Goal: Navigation & Orientation: Find specific page/section

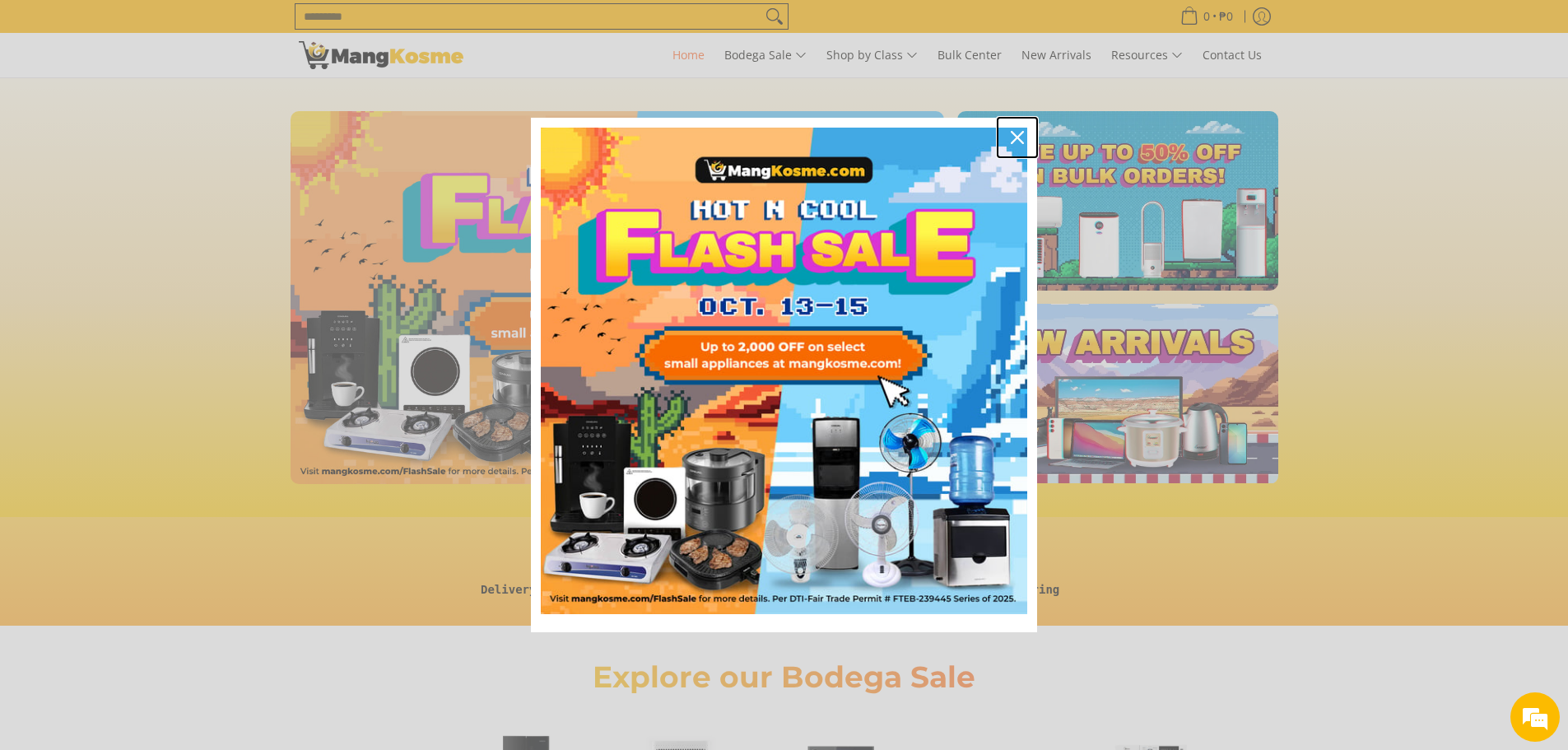
click at [1026, 128] on div "Close" at bounding box center [1018, 138] width 27 height 27
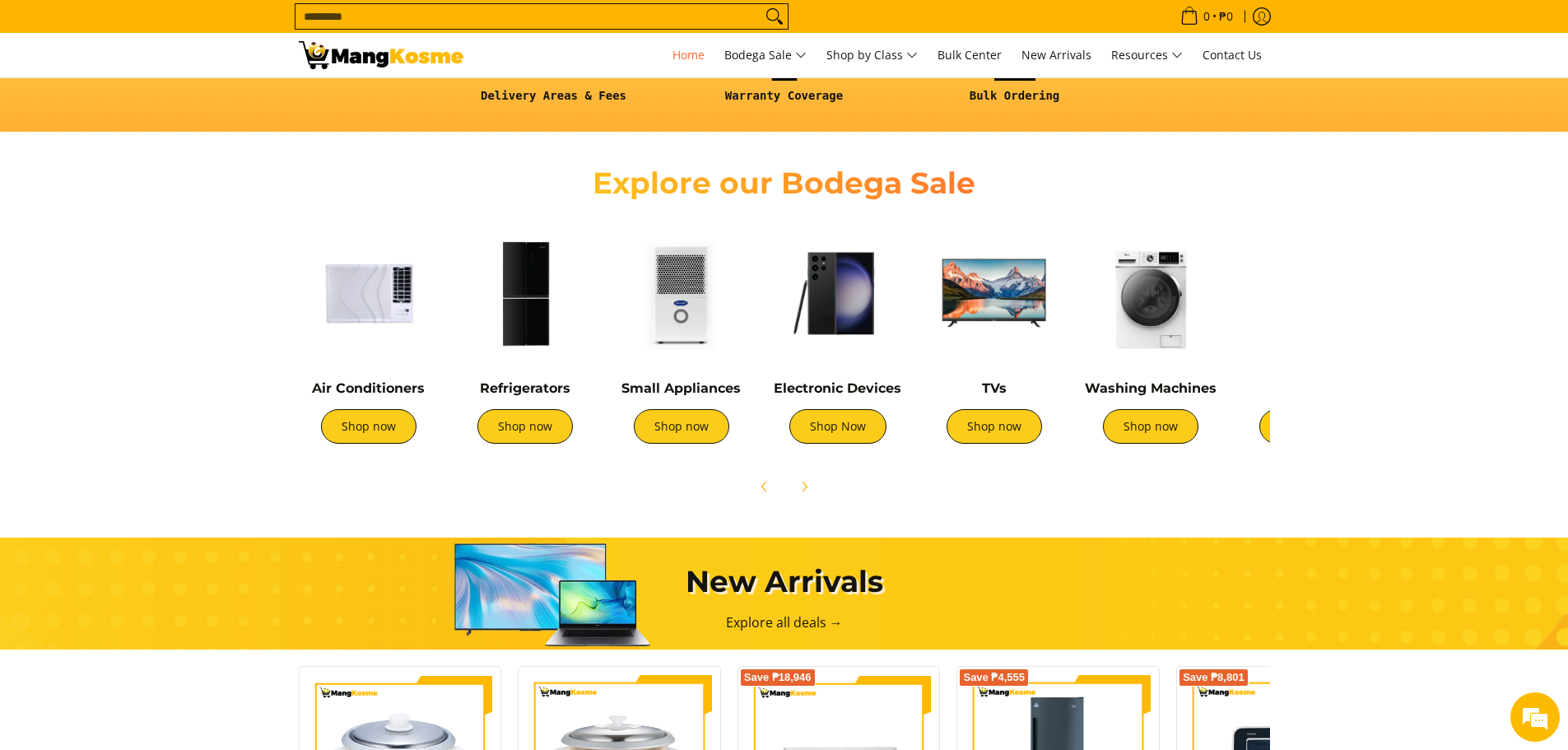
click at [998, 297] on img at bounding box center [994, 293] width 140 height 140
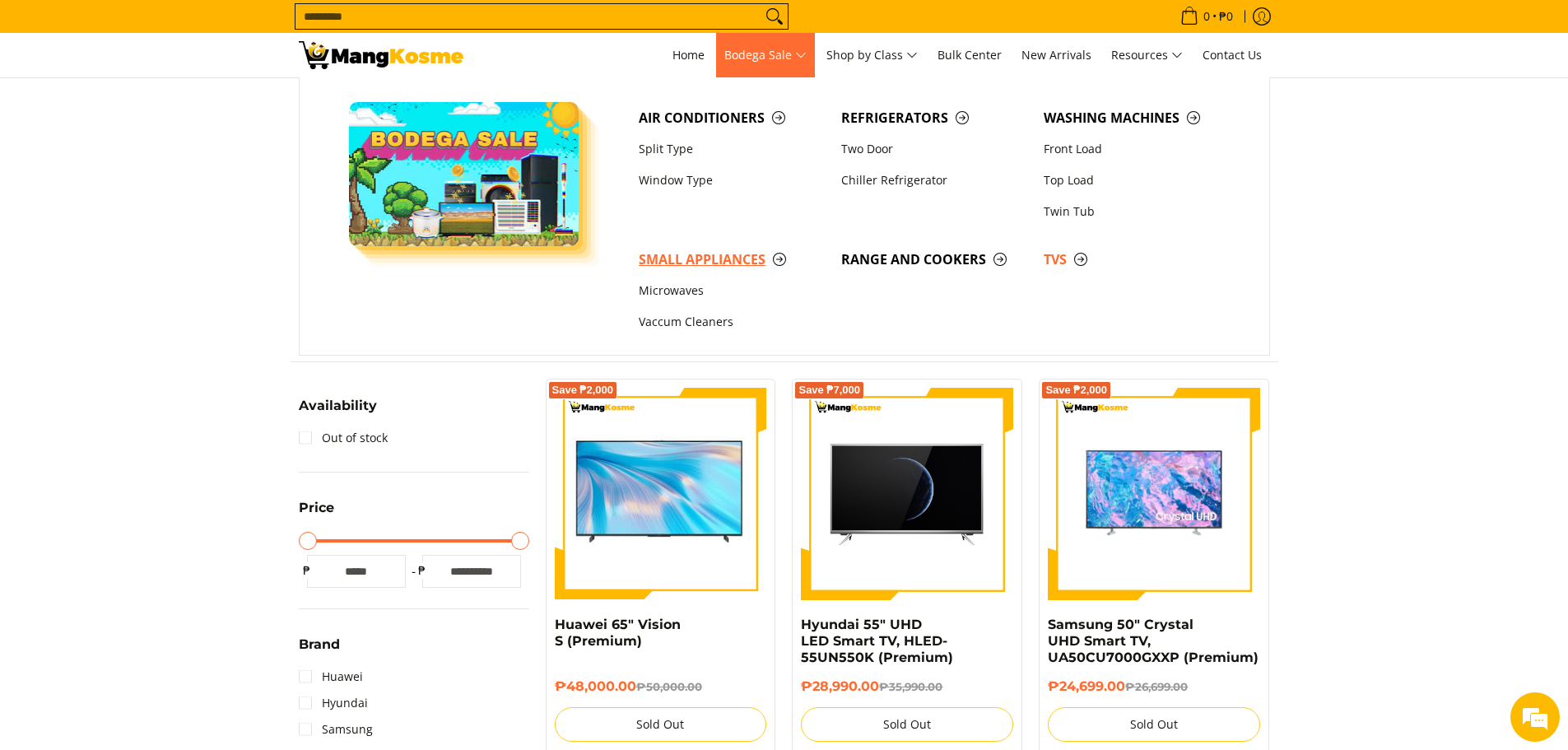
click at [728, 253] on span "Small Appliances" at bounding box center [732, 259] width 186 height 21
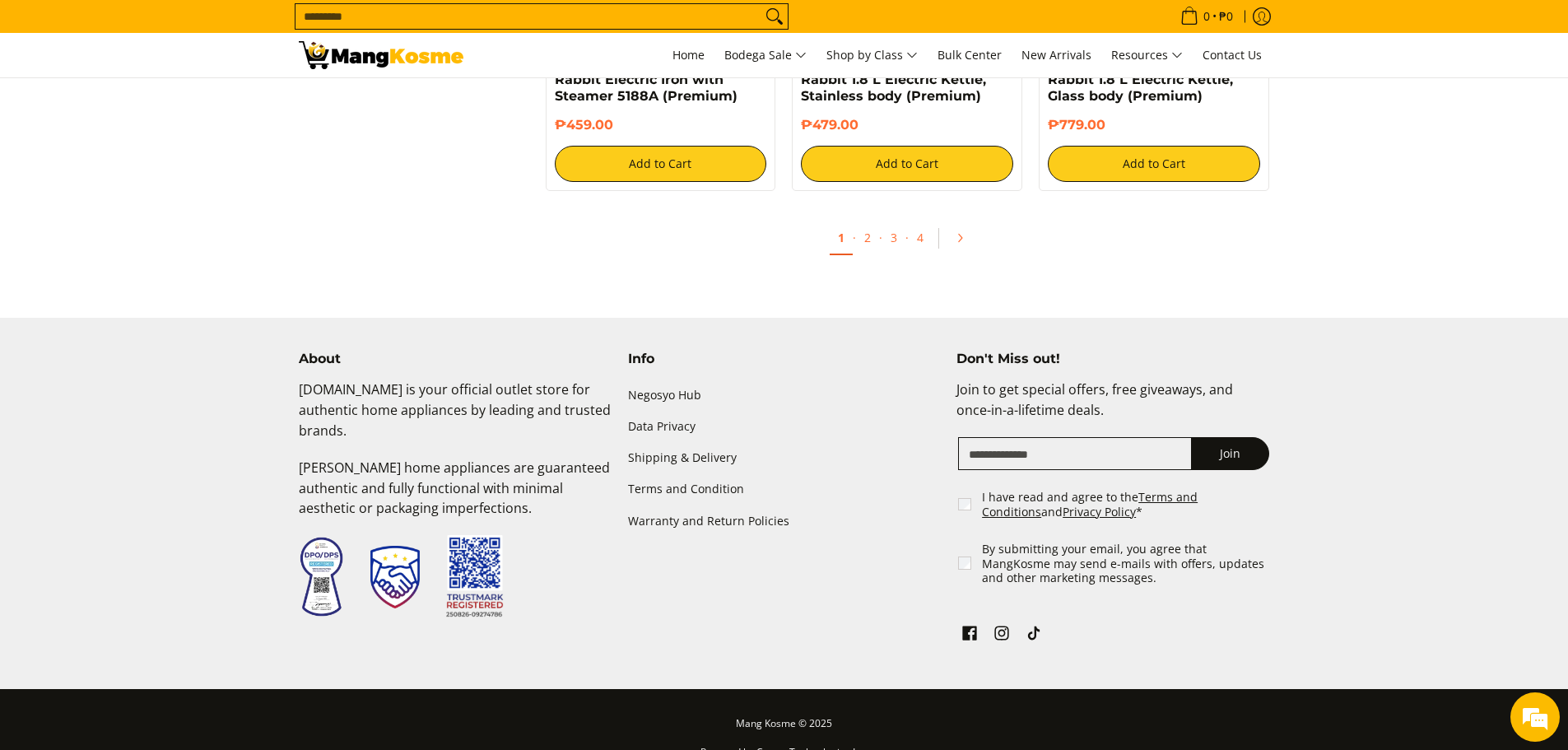
scroll to position [3255, 0]
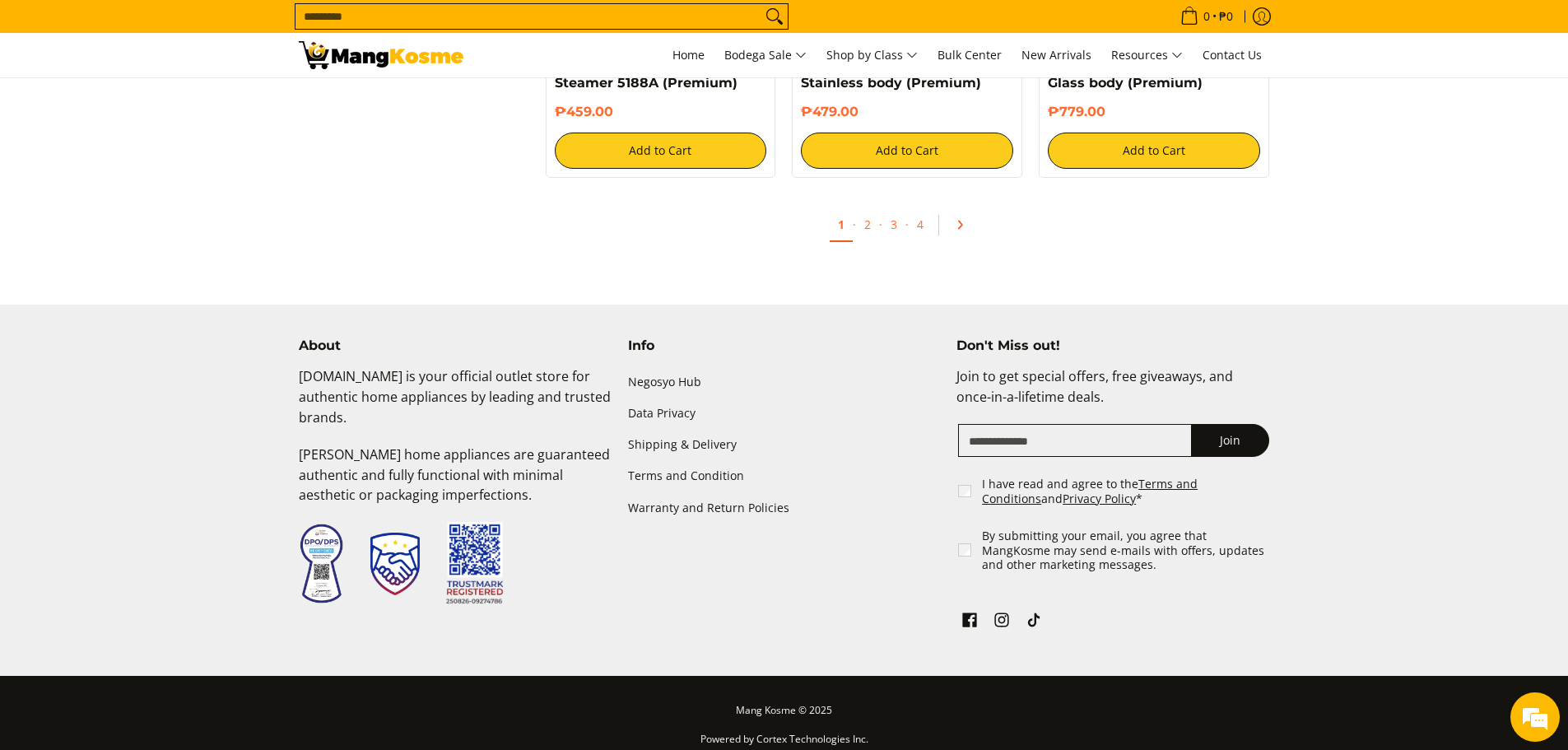
click at [956, 219] on icon "Pagination" at bounding box center [960, 225] width 12 height 12
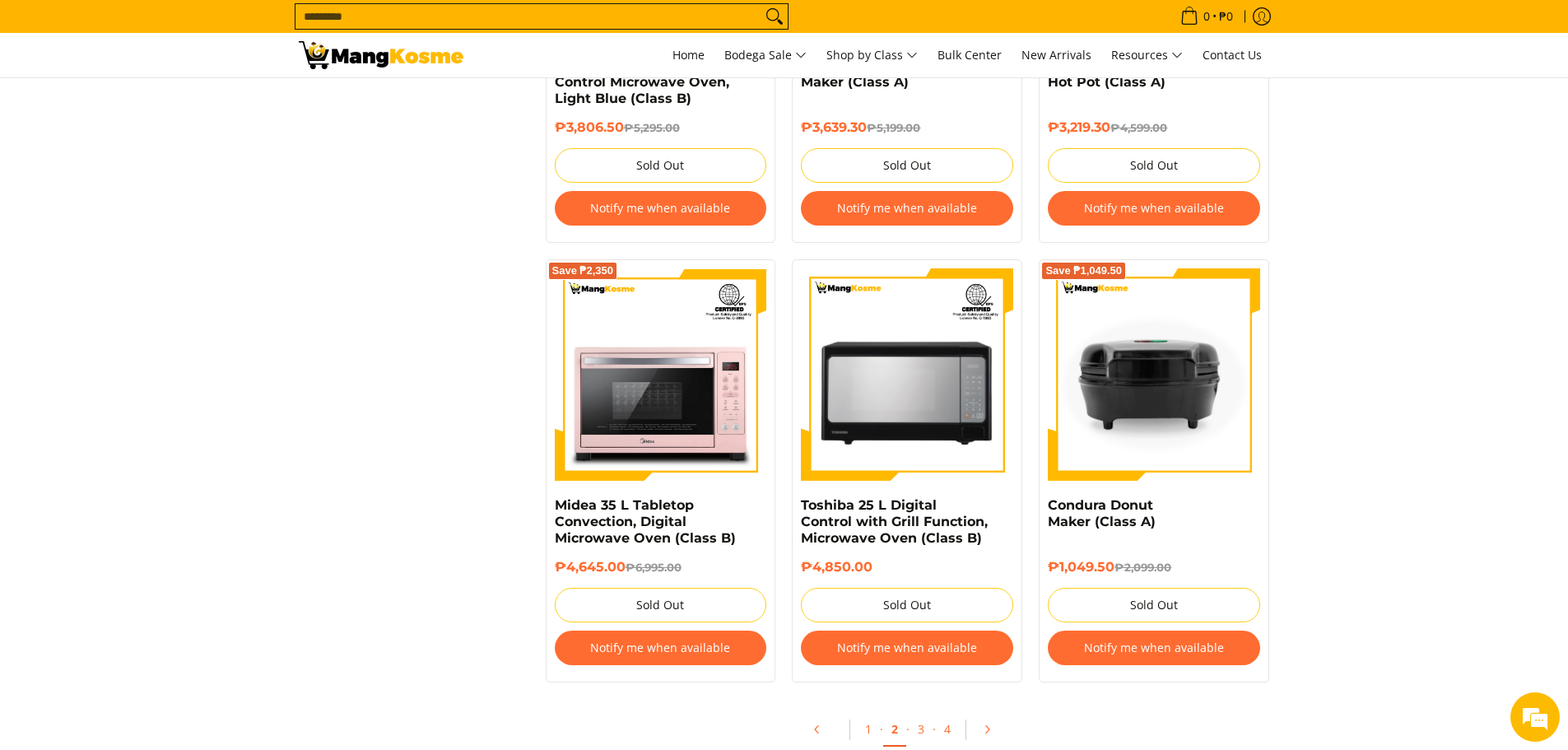
scroll to position [3128, 0]
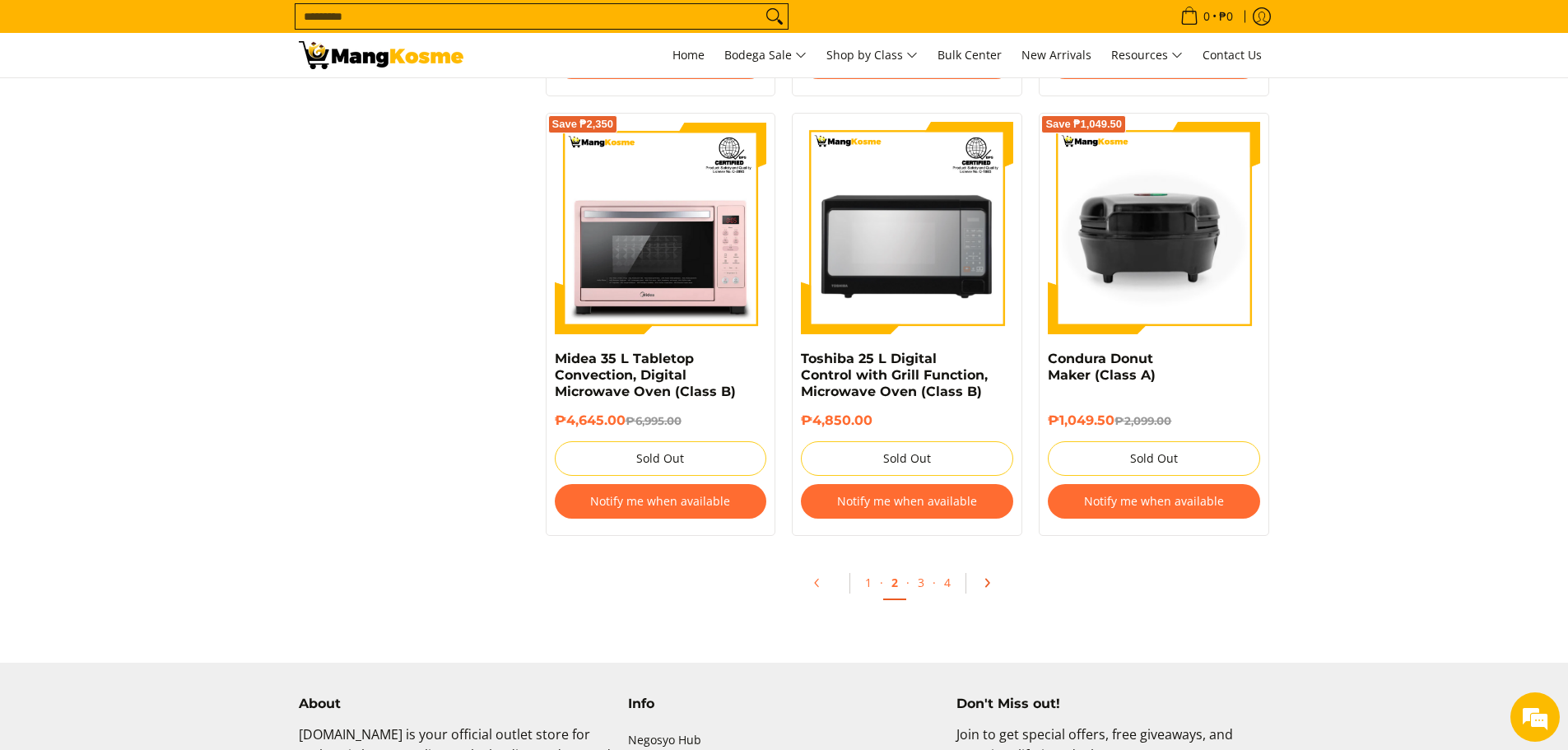
click at [985, 583] on icon "Pagination" at bounding box center [987, 583] width 12 height 12
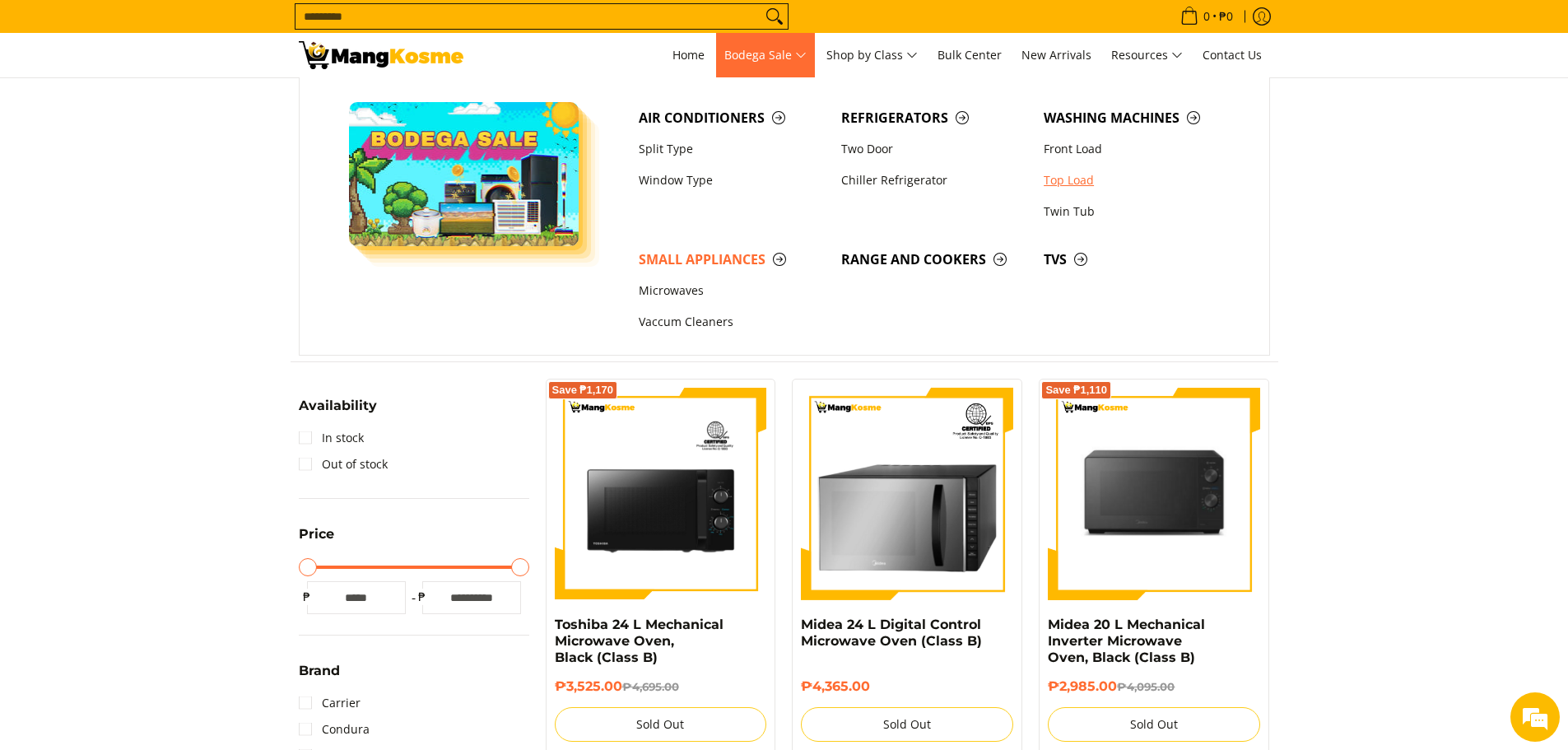
click at [1072, 180] on link "Top Load" at bounding box center [1136, 181] width 202 height 31
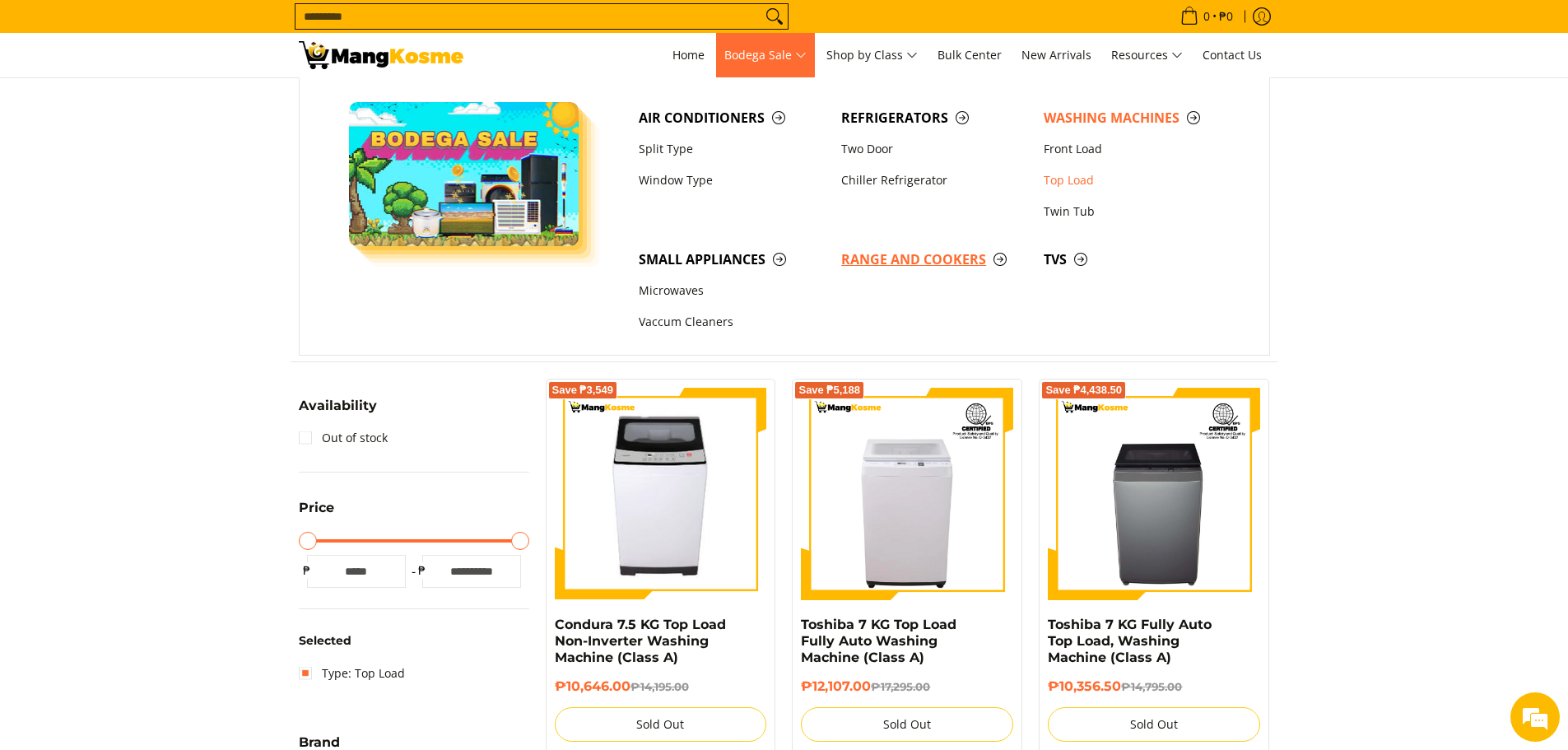
click at [915, 263] on span "Range and Cookers" at bounding box center [934, 259] width 186 height 21
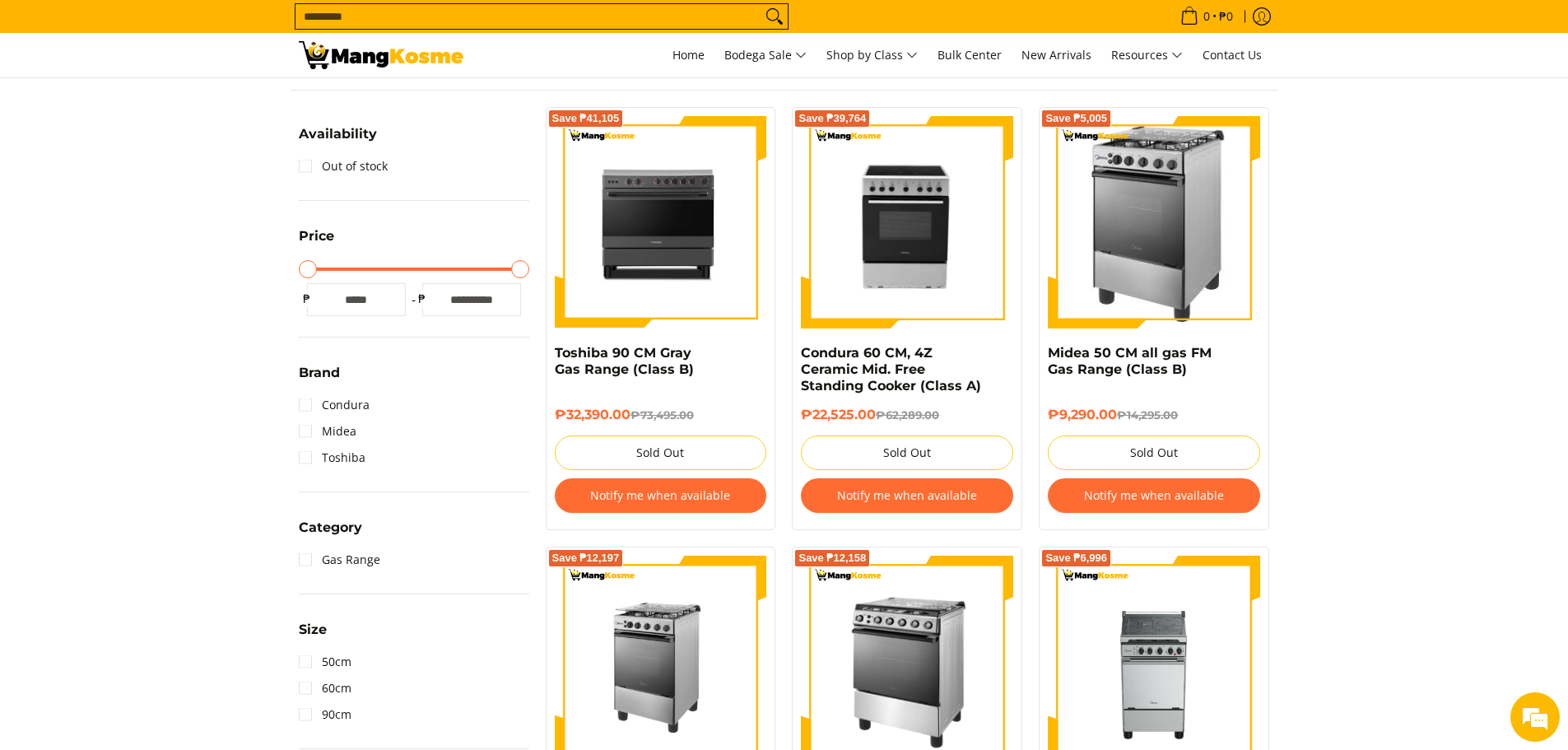
scroll to position [412, 0]
